Goal: Task Accomplishment & Management: Use online tool/utility

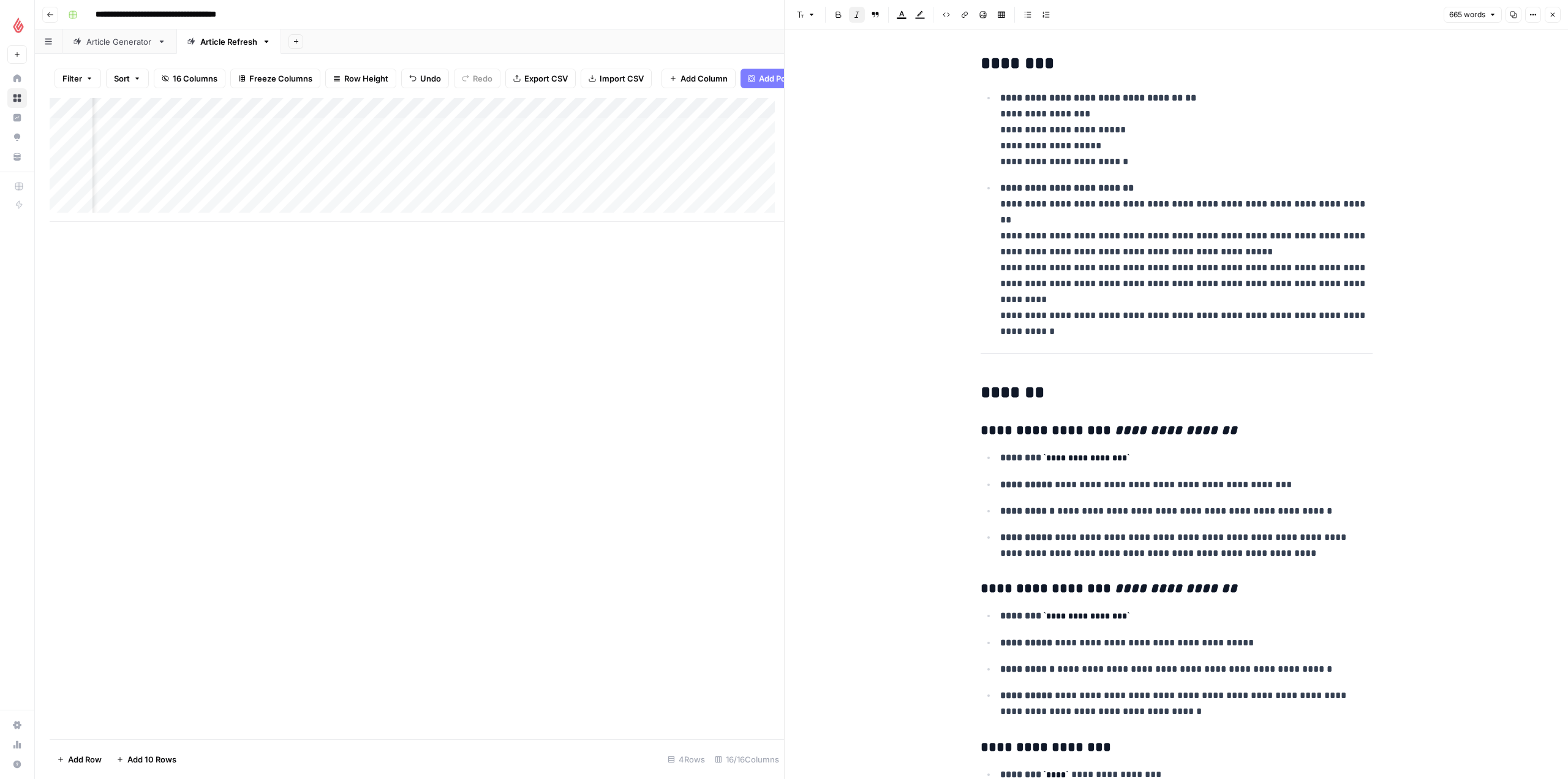
scroll to position [0, 720]
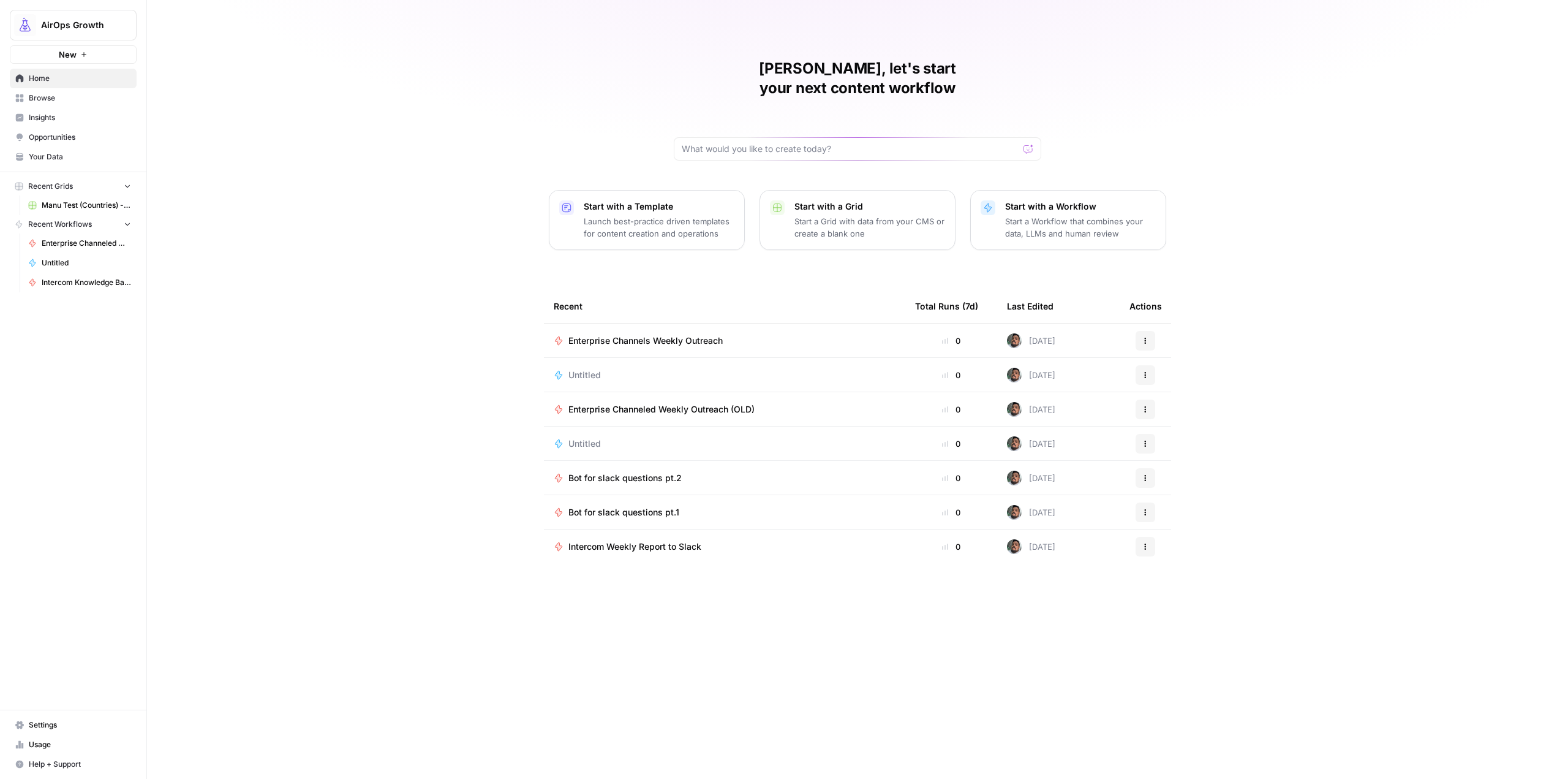
click at [679, 334] on span "Enterprise Channels Weekly Outreach" at bounding box center [645, 340] width 154 height 12
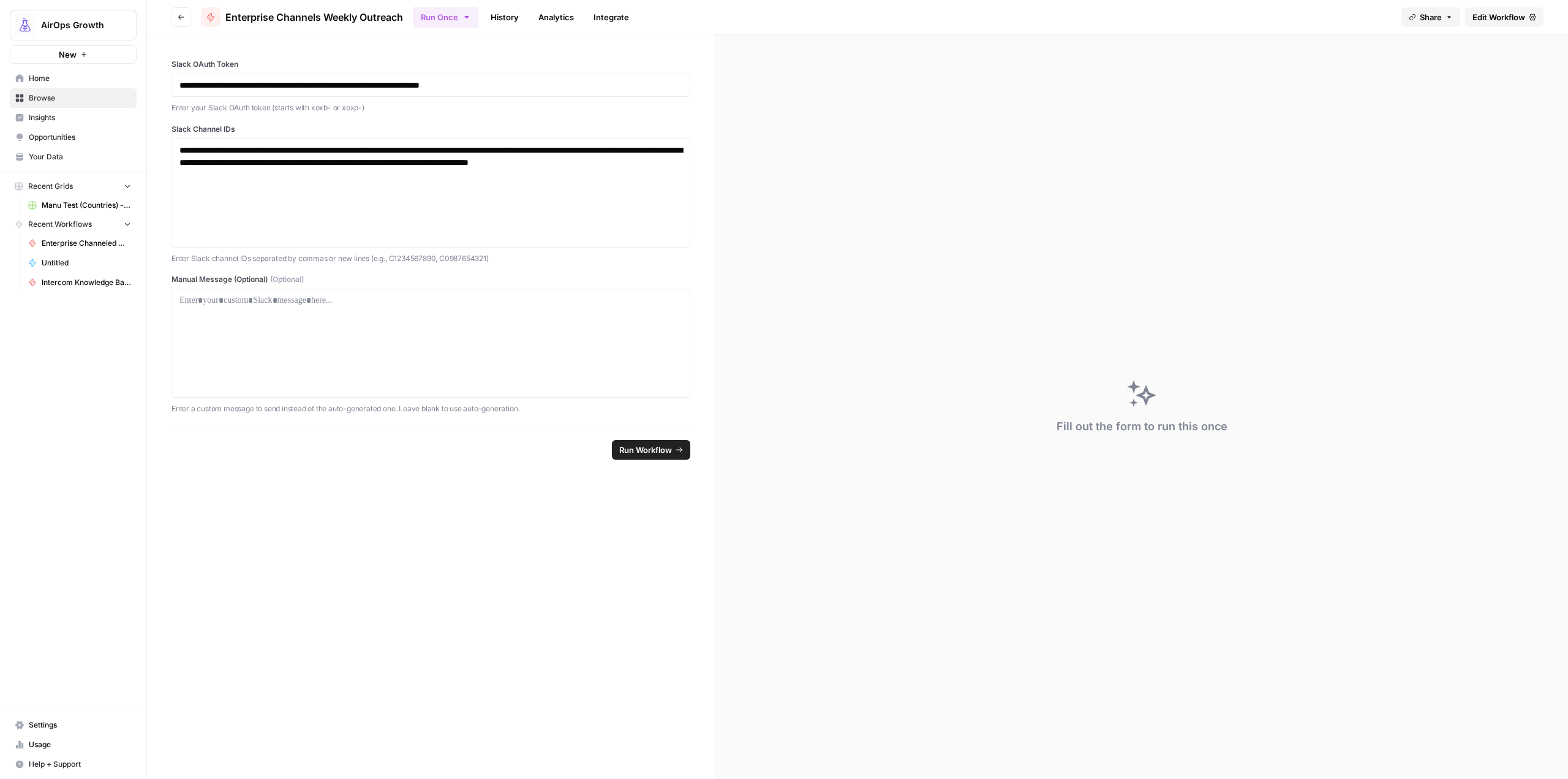
click at [1502, 12] on span "Edit Workflow" at bounding box center [1499, 17] width 53 height 12
